Goal: Task Accomplishment & Management: Manage account settings

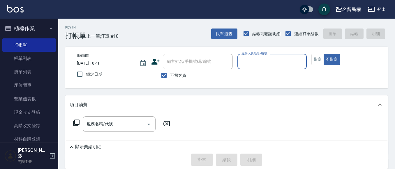
click at [51, 26] on button "櫃檯作業" at bounding box center [29, 28] width 54 height 15
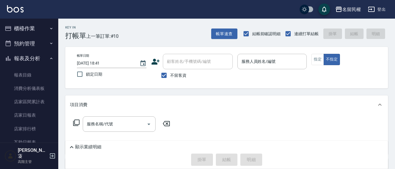
click at [49, 56] on icon "button" at bounding box center [51, 58] width 5 height 5
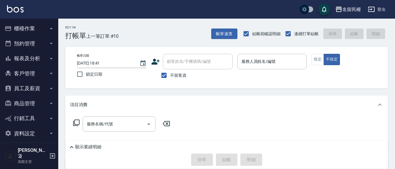
click at [37, 61] on button "報表及分析" at bounding box center [29, 58] width 54 height 15
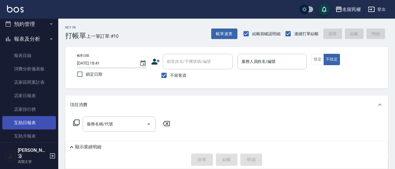
scroll to position [29, 0]
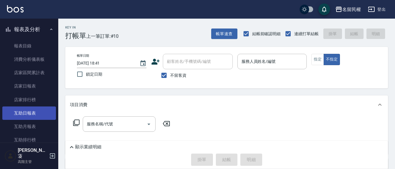
click at [30, 112] on link "互助日報表" at bounding box center [29, 113] width 54 height 13
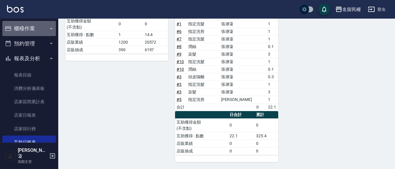
drag, startPoint x: 45, startPoint y: 27, endPoint x: 45, endPoint y: 35, distance: 7.9
click at [46, 27] on button "櫃檯作業" at bounding box center [29, 28] width 54 height 15
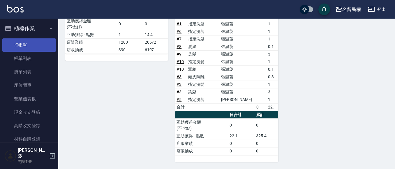
click at [35, 49] on link "打帳單" at bounding box center [29, 44] width 54 height 13
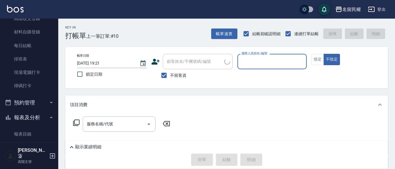
scroll to position [116, 0]
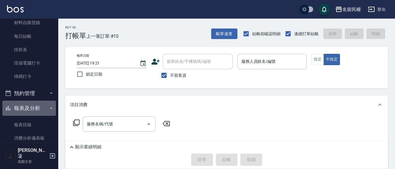
click at [50, 107] on icon "button" at bounding box center [51, 108] width 5 height 5
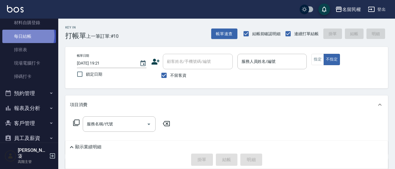
click at [26, 36] on link "每日結帳" at bounding box center [29, 36] width 54 height 13
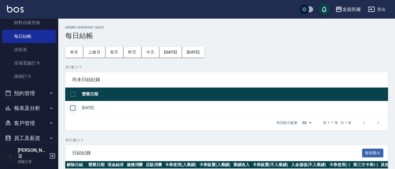
click at [71, 108] on input "checkbox" at bounding box center [73, 108] width 12 height 12
checkbox input "true"
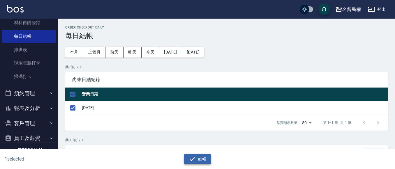
click at [207, 157] on button "結帳" at bounding box center [197, 159] width 27 height 11
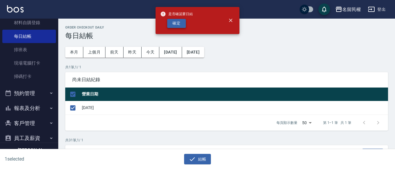
click at [184, 26] on button "確定" at bounding box center [176, 23] width 19 height 9
checkbox input "false"
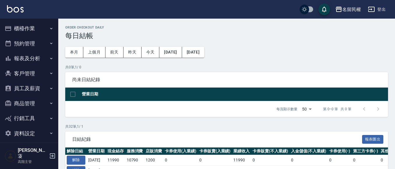
click at [46, 61] on button "報表及分析" at bounding box center [29, 58] width 54 height 15
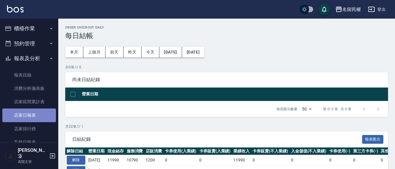
click at [36, 113] on link "店家日報表" at bounding box center [29, 115] width 54 height 13
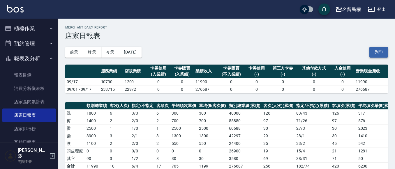
click at [376, 50] on button "列印" at bounding box center [378, 52] width 19 height 11
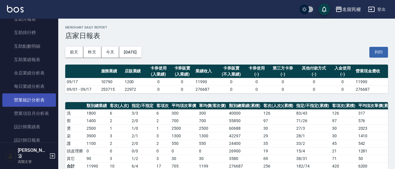
scroll to position [146, 0]
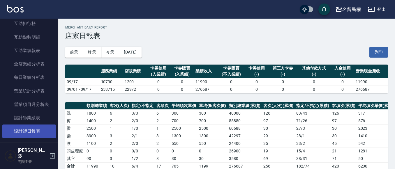
click at [36, 130] on link "設計師日報表" at bounding box center [29, 131] width 54 height 13
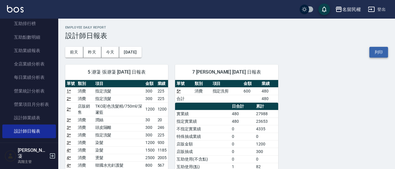
click at [377, 52] on button "列印" at bounding box center [378, 52] width 19 height 11
